Goal: Task Accomplishment & Management: Use online tool/utility

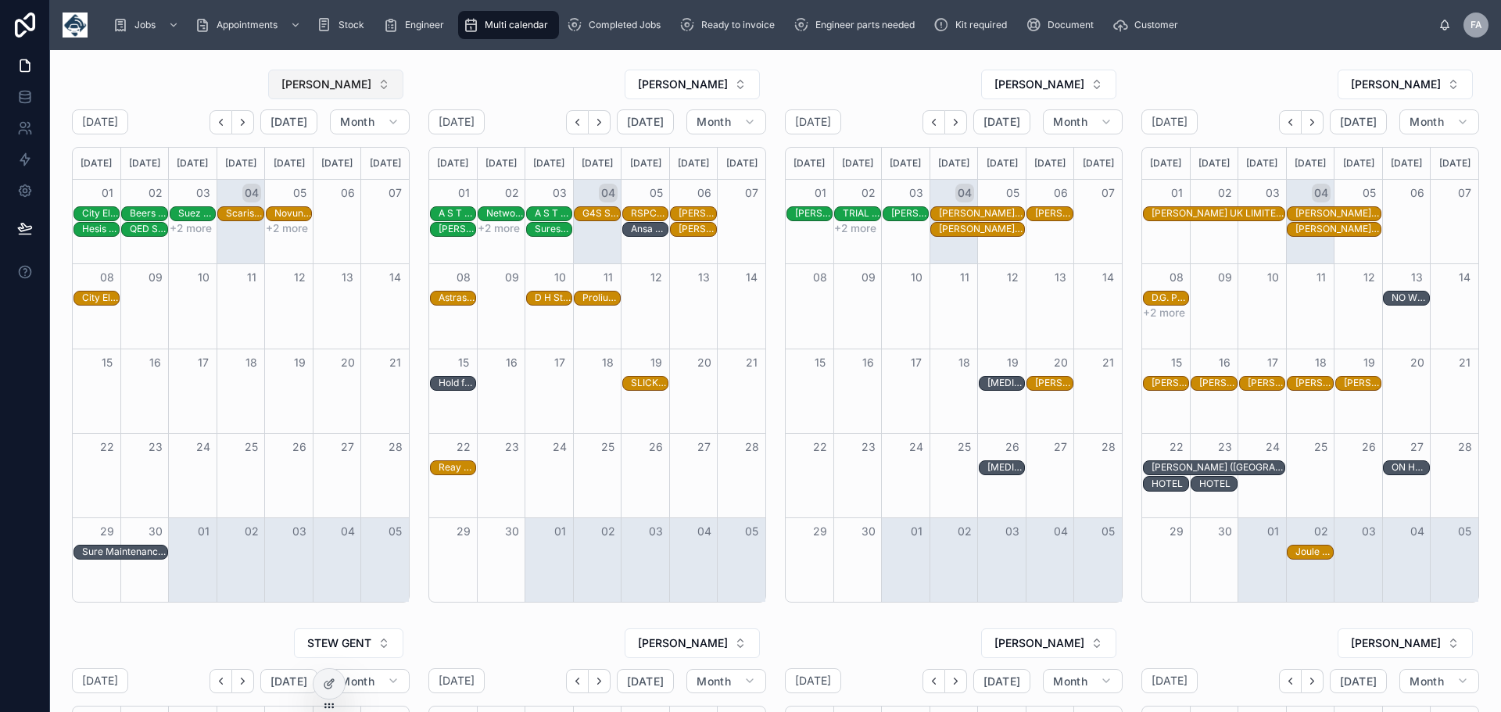
click at [381, 89] on button "[PERSON_NAME]" at bounding box center [335, 85] width 135 height 30
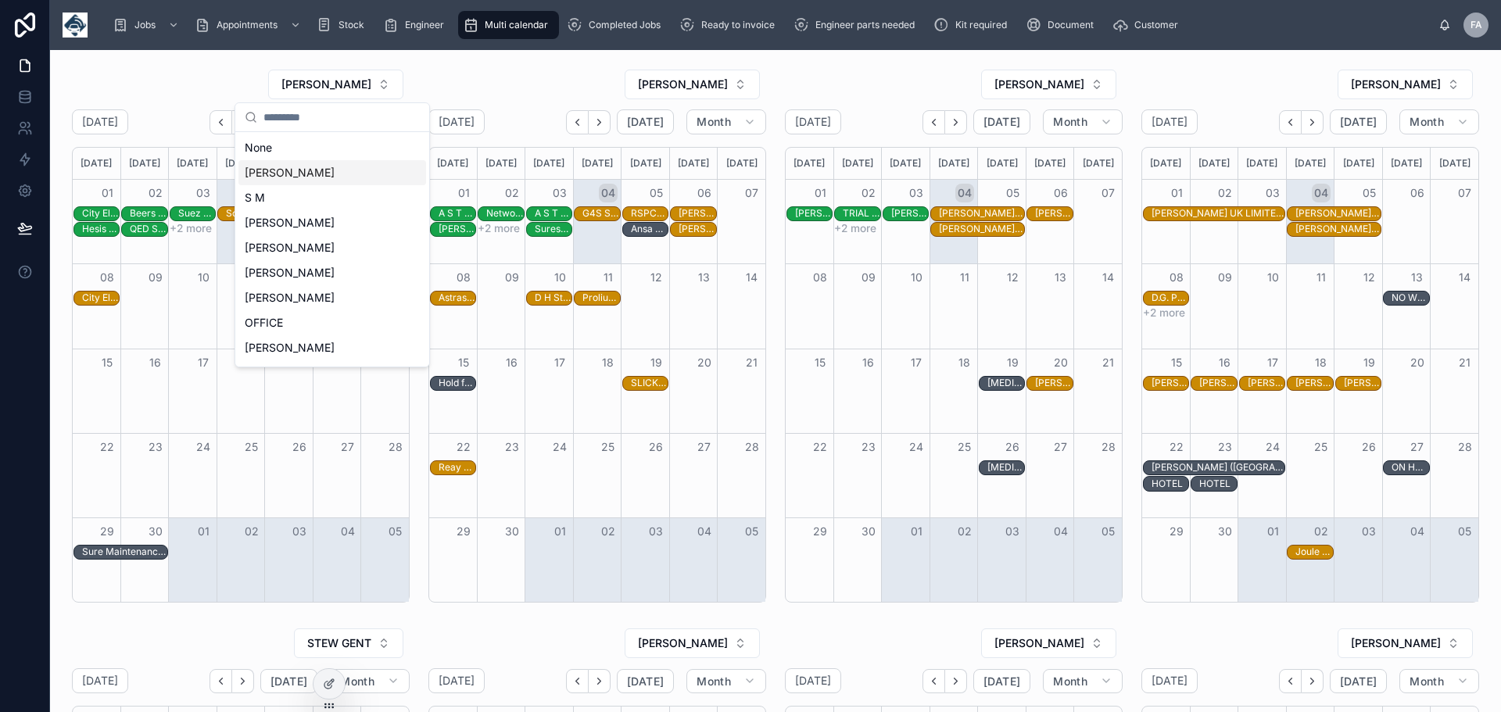
click at [335, 176] on span "[PERSON_NAME]" at bounding box center [290, 173] width 90 height 16
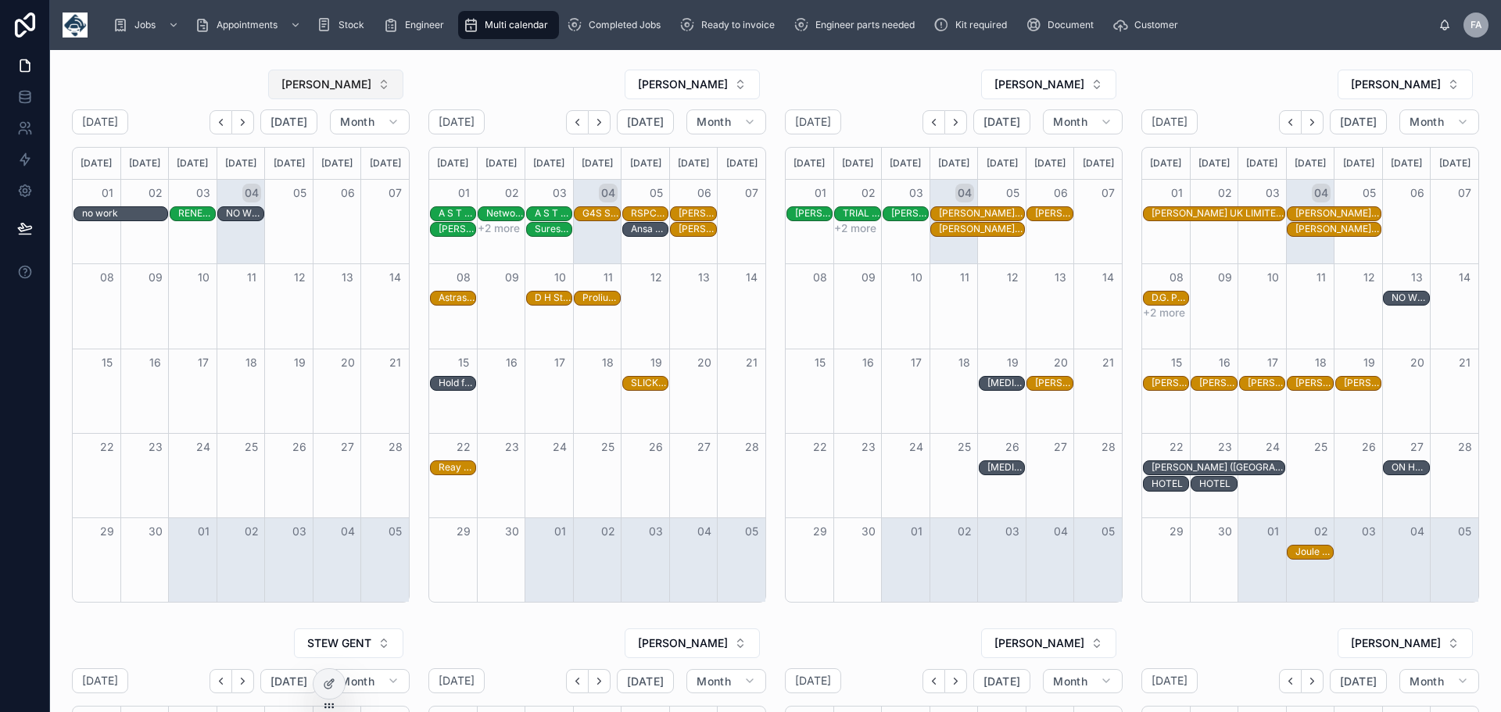
click at [387, 84] on button "[PERSON_NAME]" at bounding box center [335, 85] width 135 height 30
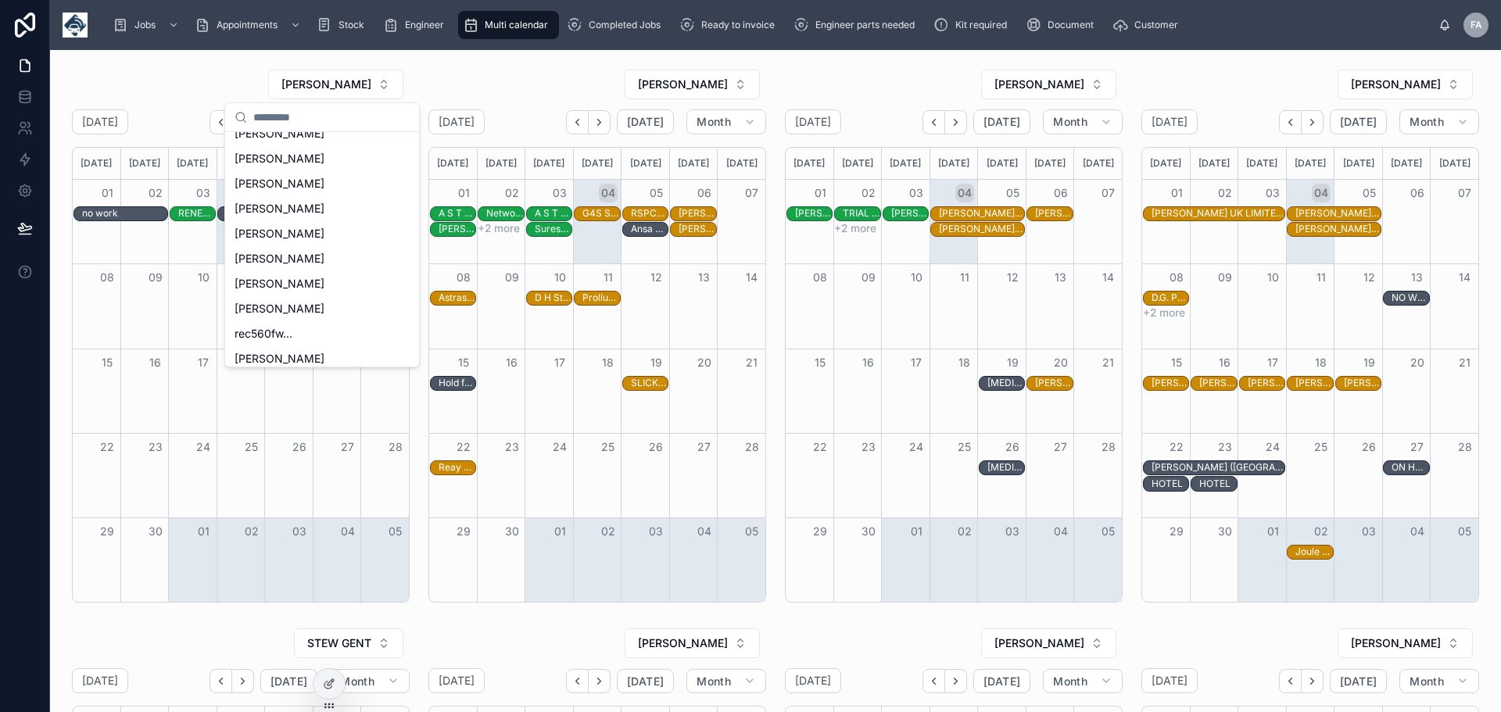
scroll to position [422, 0]
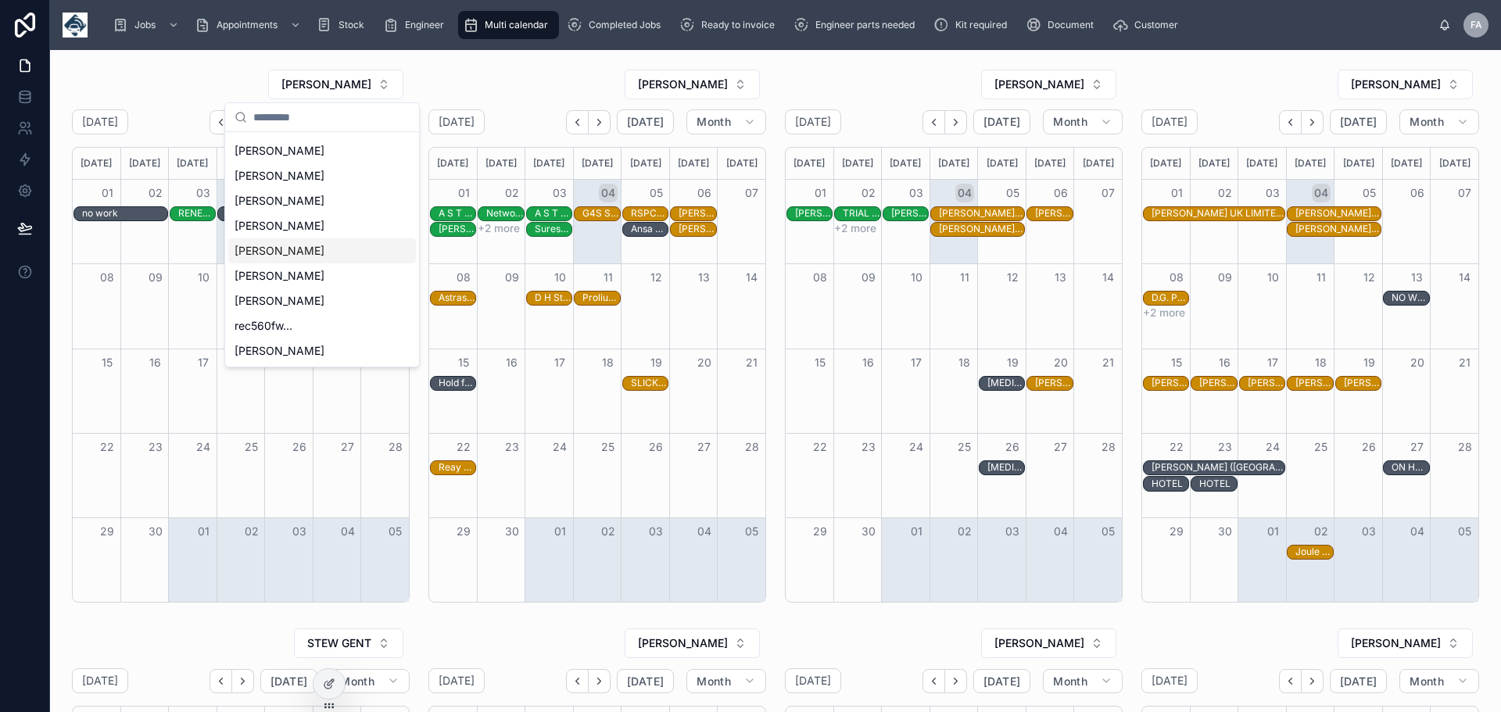
click at [307, 249] on span "[PERSON_NAME]" at bounding box center [280, 251] width 90 height 16
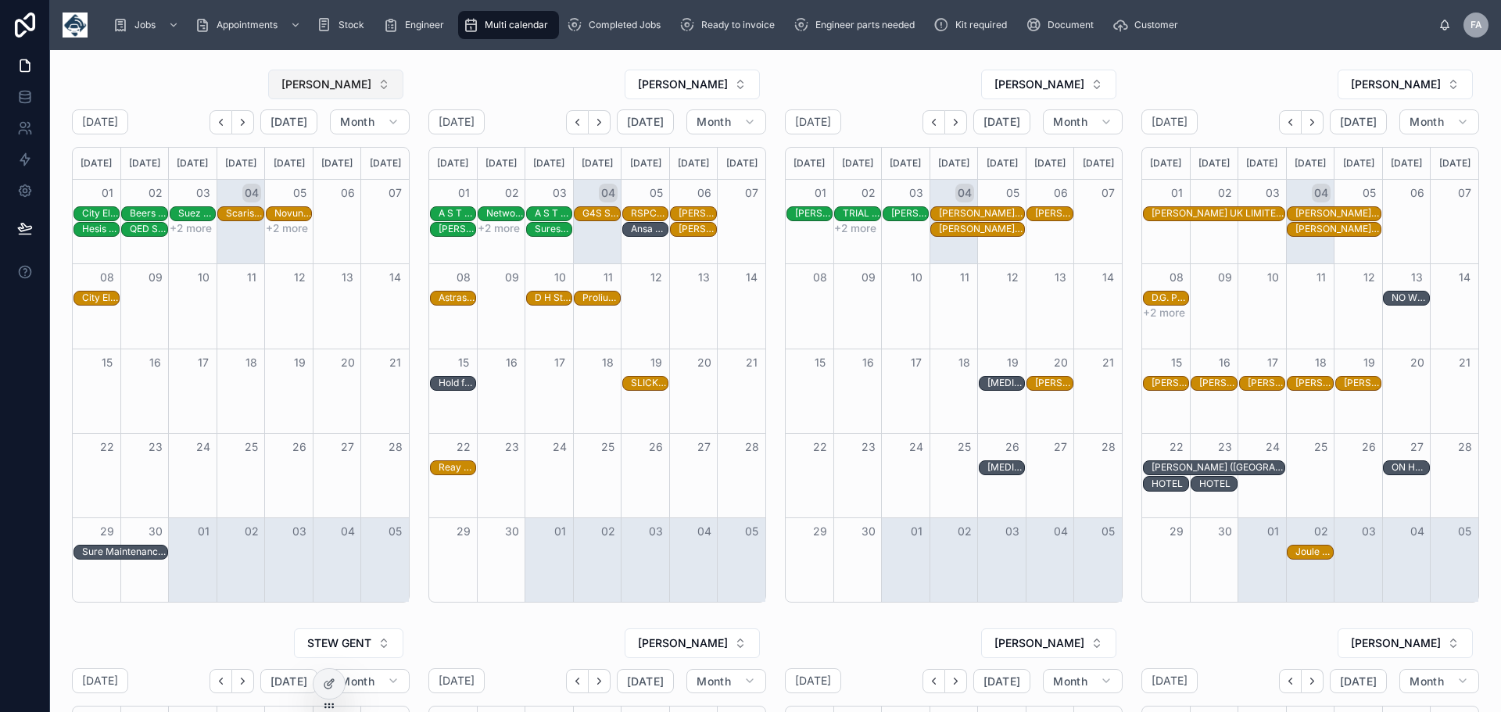
click at [380, 87] on button "[PERSON_NAME]" at bounding box center [335, 85] width 135 height 30
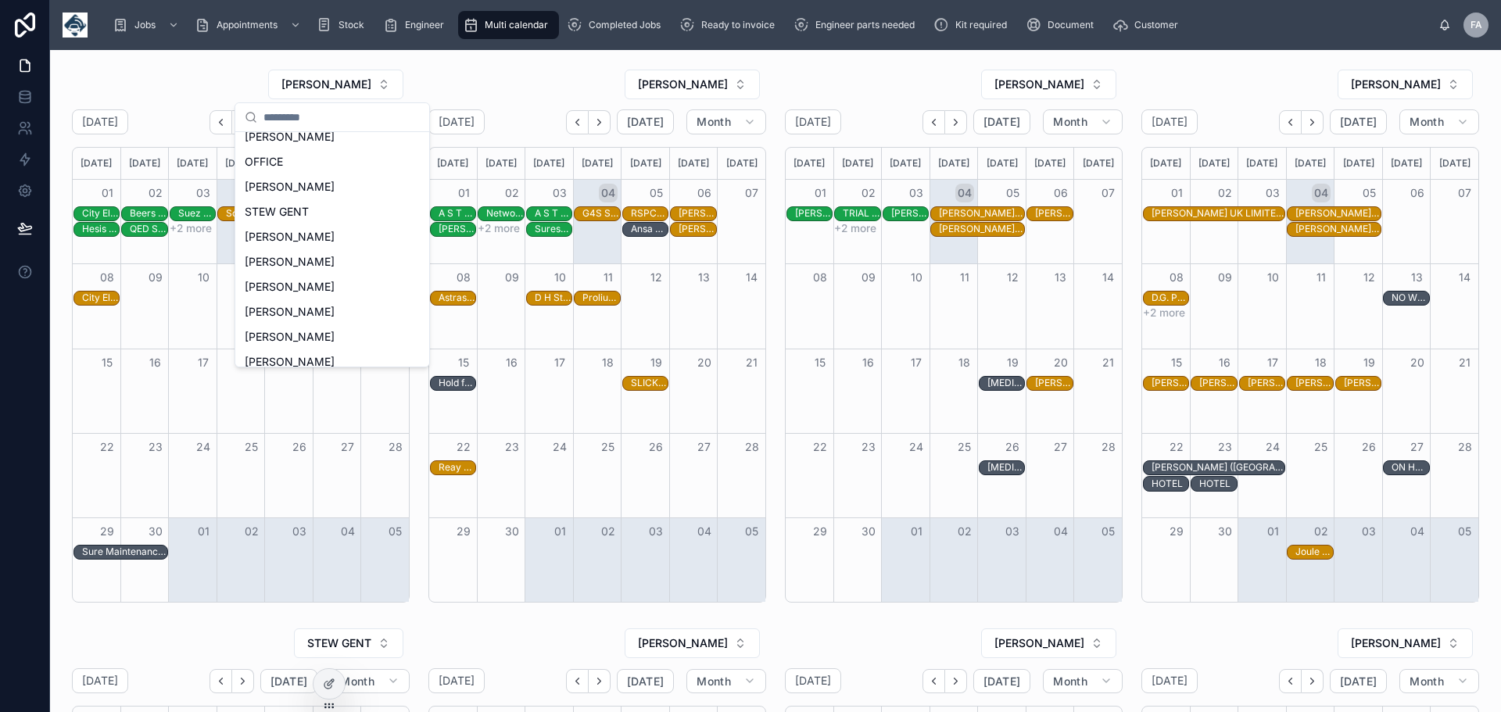
scroll to position [169, 0]
click at [318, 271] on span "[PERSON_NAME]" at bounding box center [290, 279] width 90 height 16
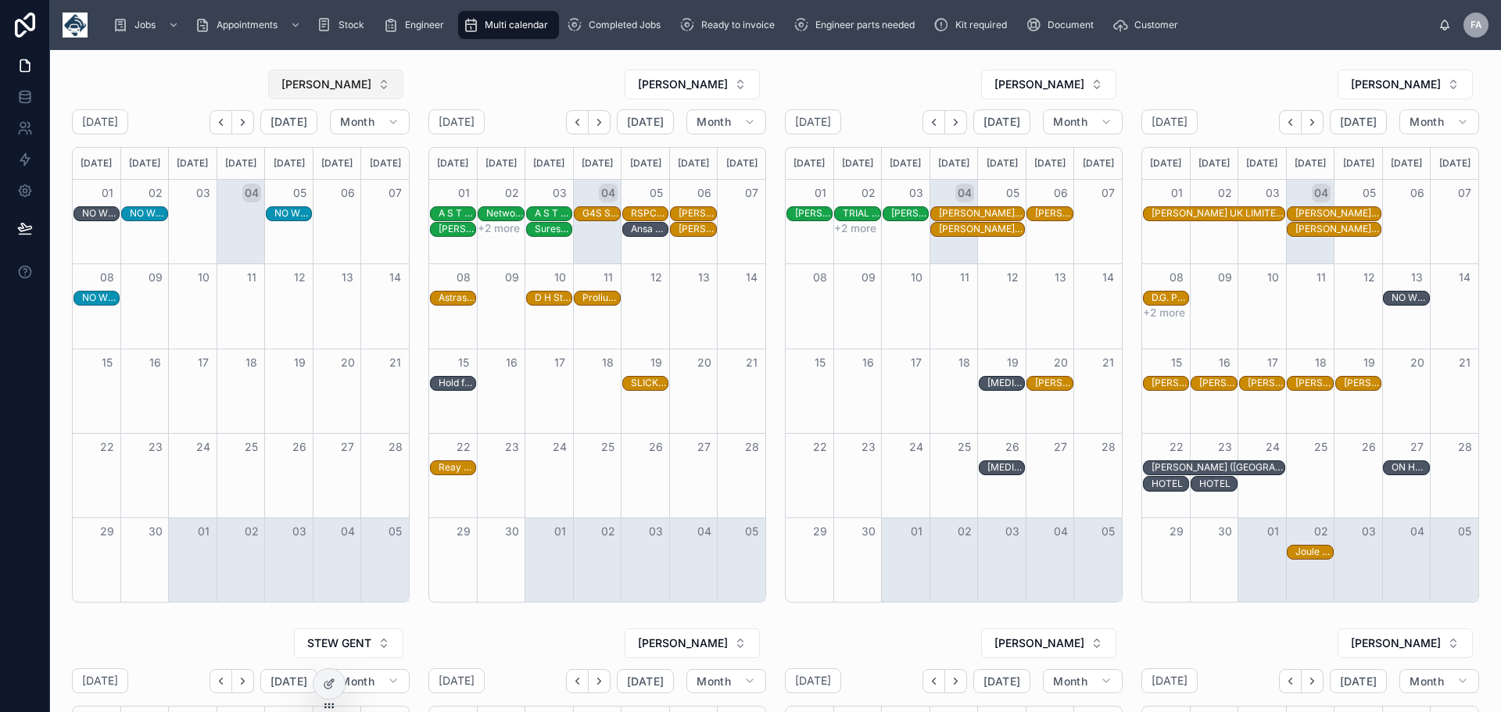
click at [381, 87] on button "[PERSON_NAME]" at bounding box center [335, 85] width 135 height 30
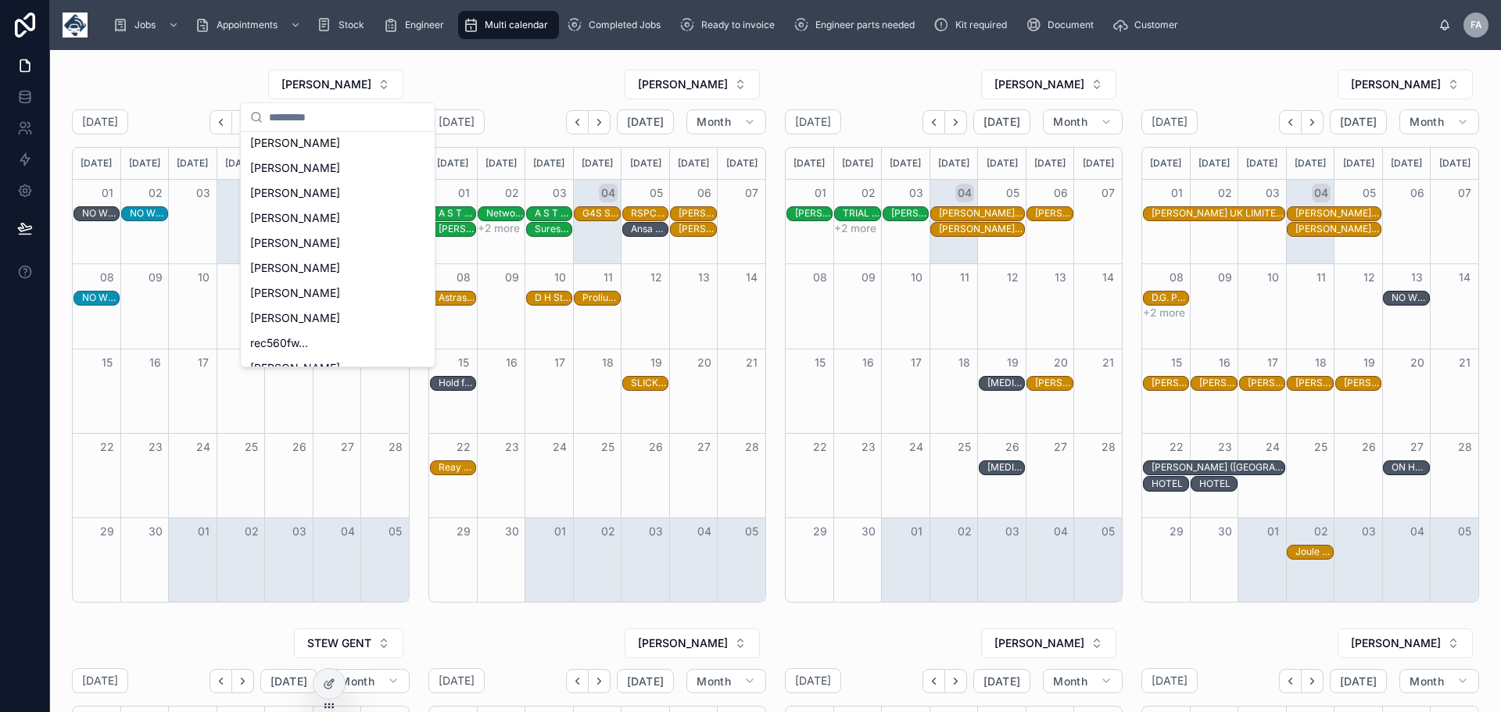
scroll to position [422, 0]
click at [348, 352] on div "[PERSON_NAME]" at bounding box center [338, 350] width 188 height 25
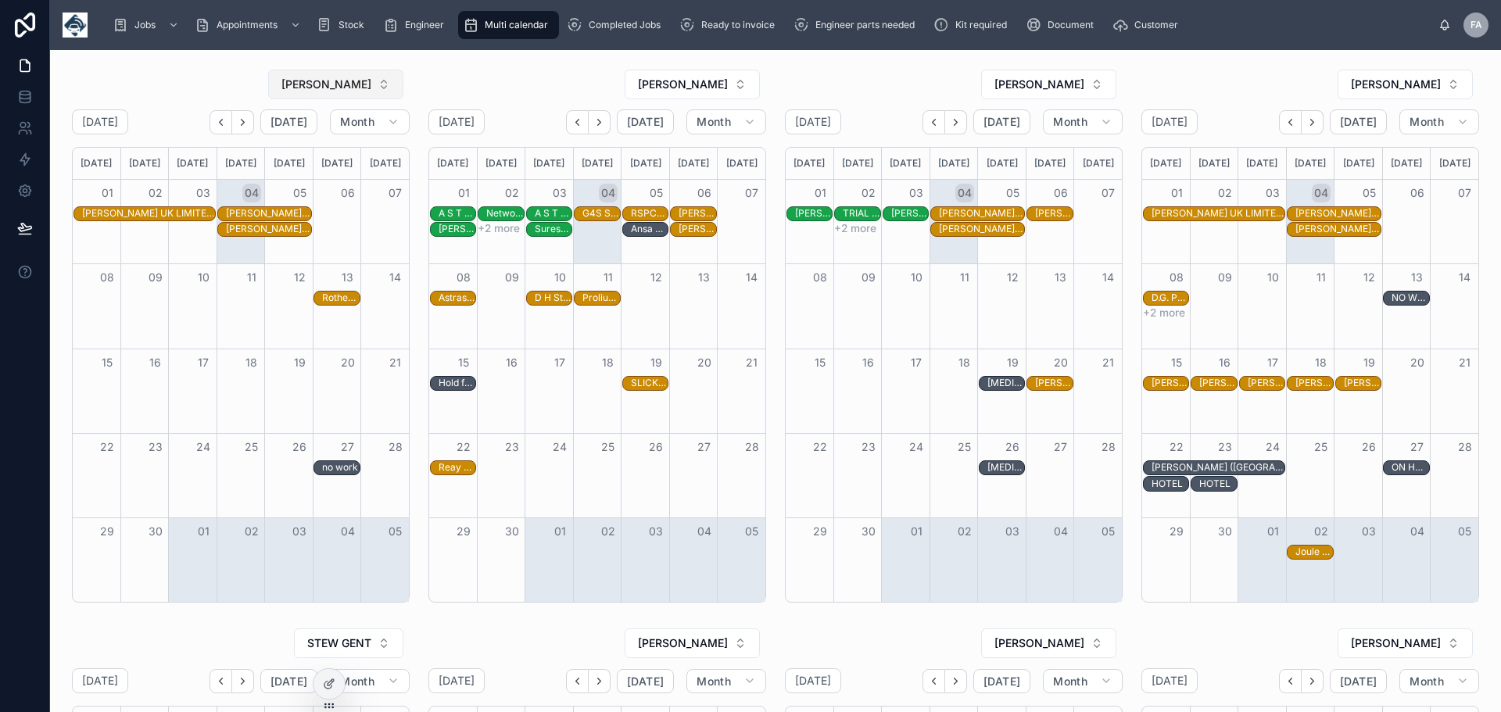
click at [382, 82] on button "[PERSON_NAME]" at bounding box center [335, 85] width 135 height 30
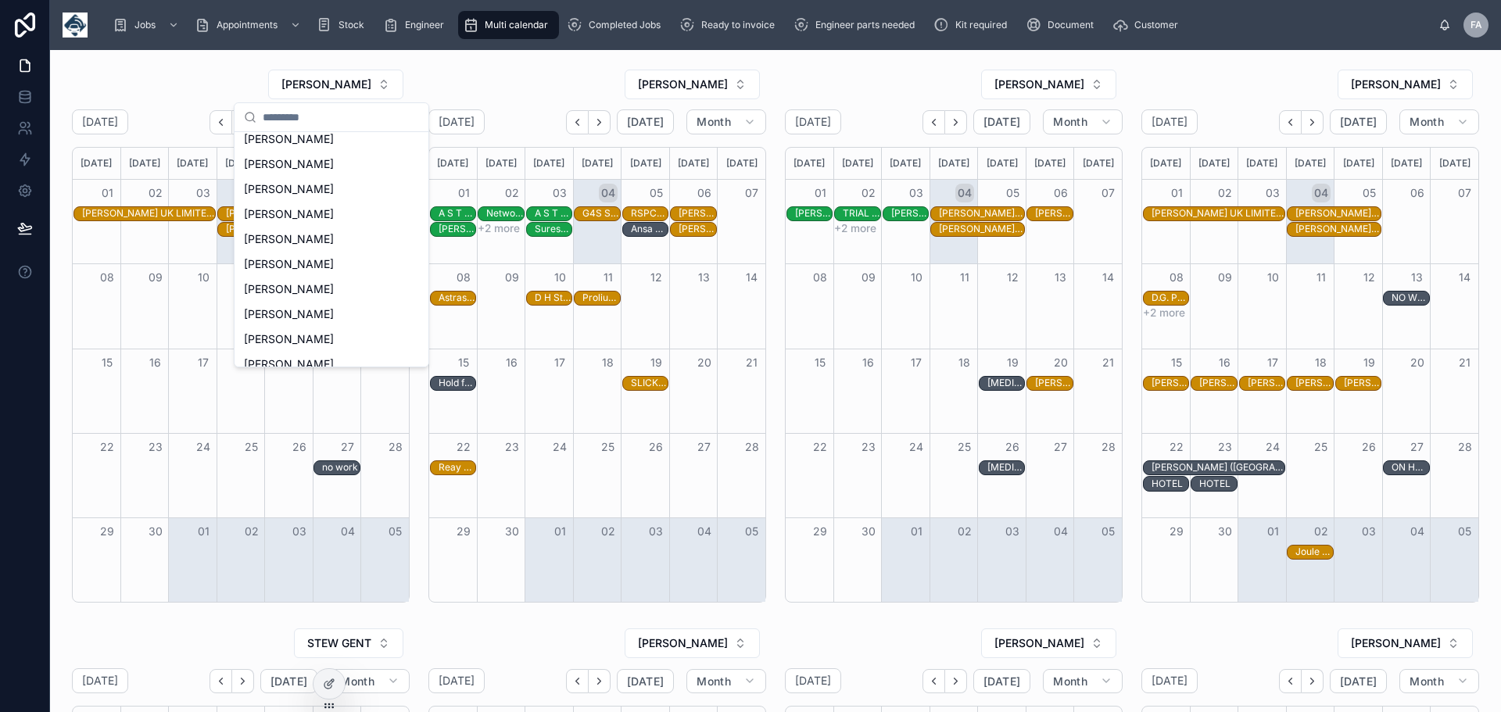
scroll to position [278, 0]
click at [289, 292] on span "[PERSON_NAME]" at bounding box center [289, 295] width 90 height 16
